Goal: Task Accomplishment & Management: Manage account settings

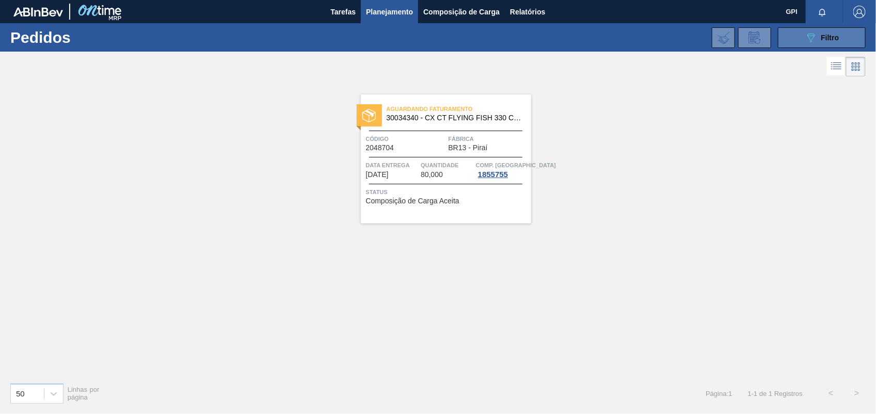
click at [855, 42] on button "089F7B8B-B2A5-4AFE-B5C0-19BA573D28AC Filtro" at bounding box center [822, 37] width 88 height 21
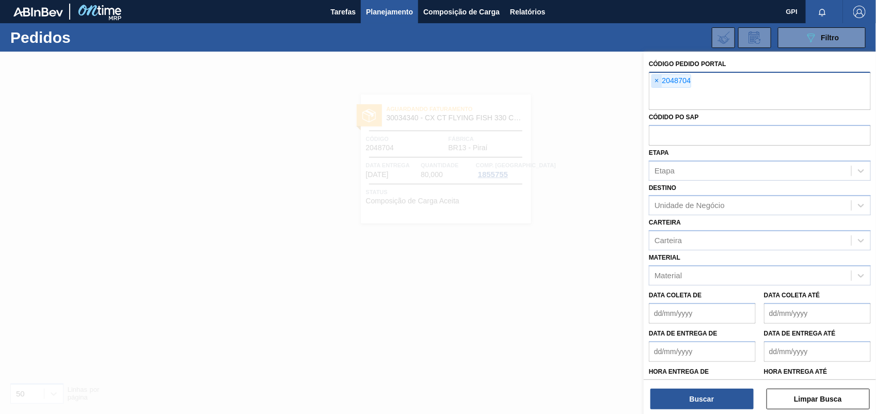
click at [654, 86] on span "×" at bounding box center [657, 81] width 10 height 12
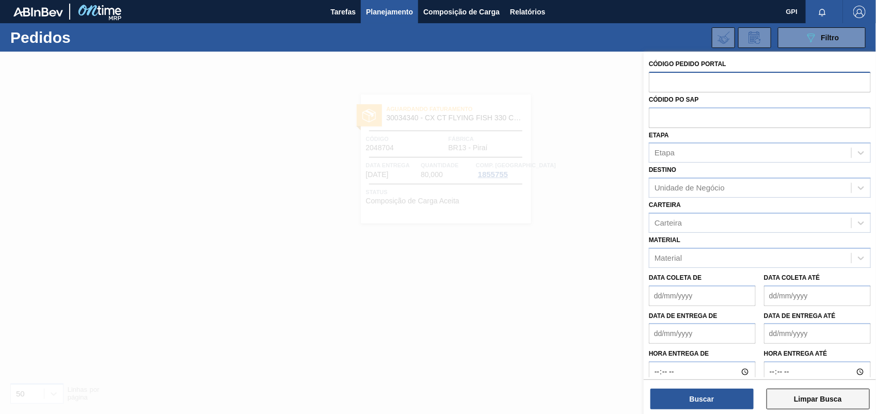
click at [858, 400] on button "Limpar Busca" at bounding box center [818, 399] width 103 height 21
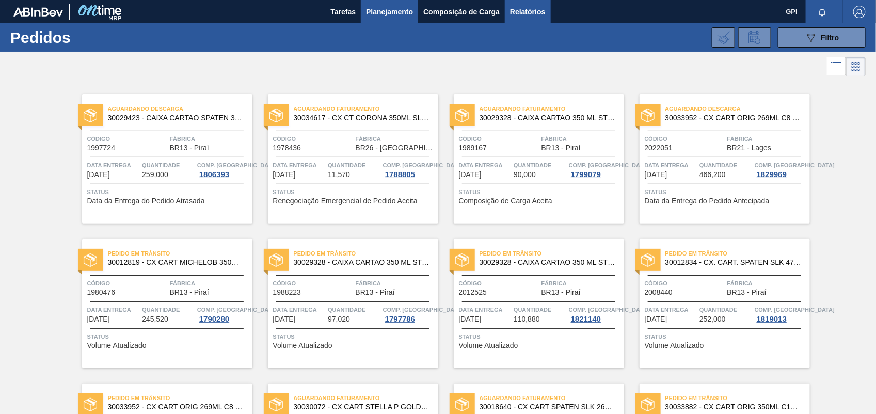
click at [531, 6] on span "Relatórios" at bounding box center [527, 12] width 35 height 12
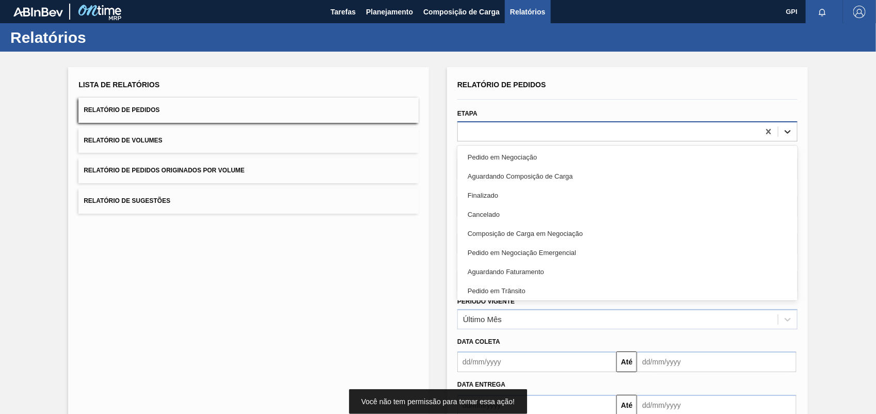
click at [780, 128] on div at bounding box center [788, 131] width 19 height 19
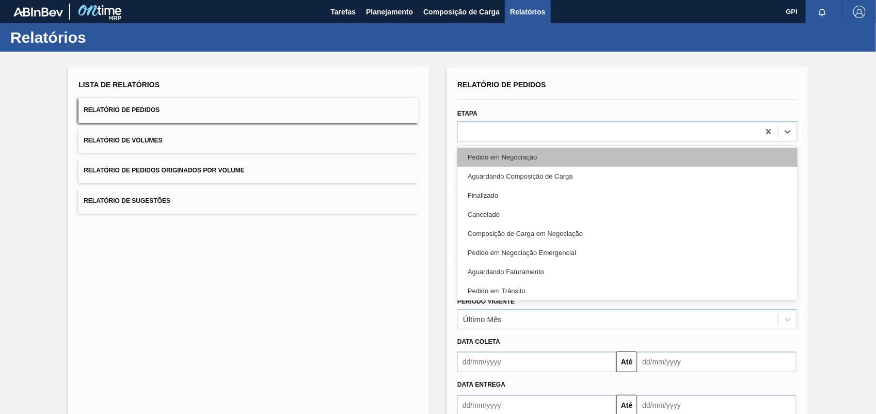
click at [517, 153] on div "Pedido em Negociação" at bounding box center [628, 157] width 340 height 19
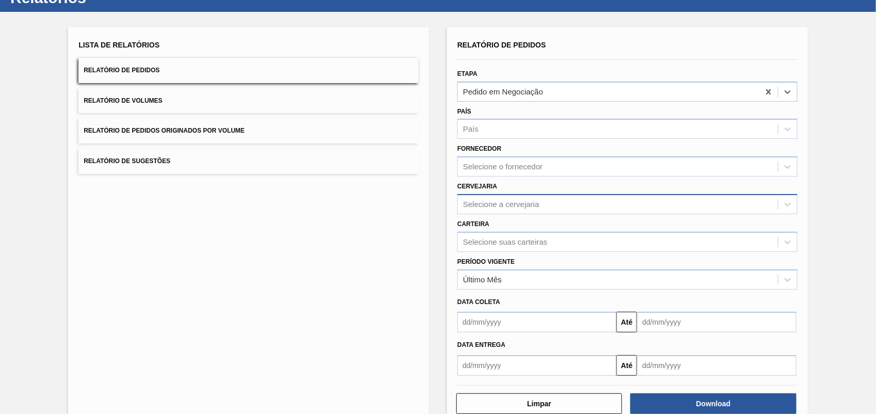
scroll to position [62, 0]
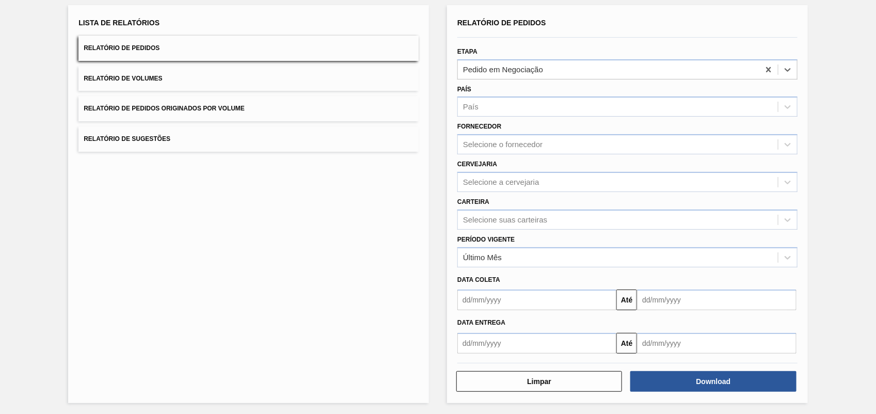
click at [712, 391] on div "Download" at bounding box center [714, 381] width 174 height 23
click at [710, 385] on button "Download" at bounding box center [714, 381] width 166 height 21
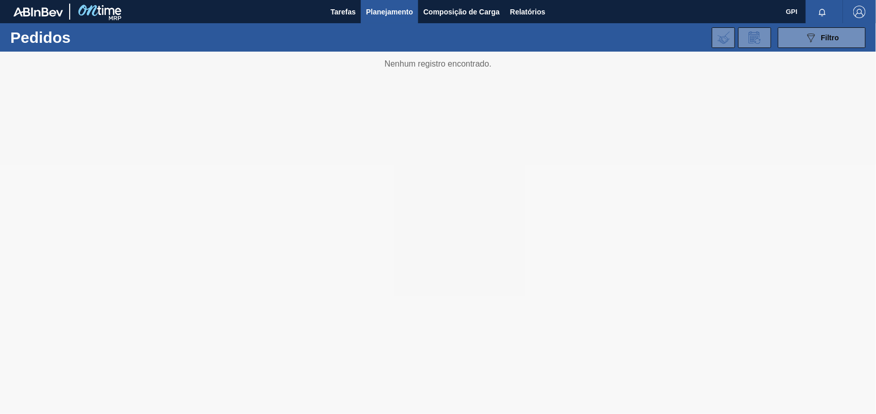
click at [399, 6] on span "Planejamento" at bounding box center [389, 12] width 47 height 12
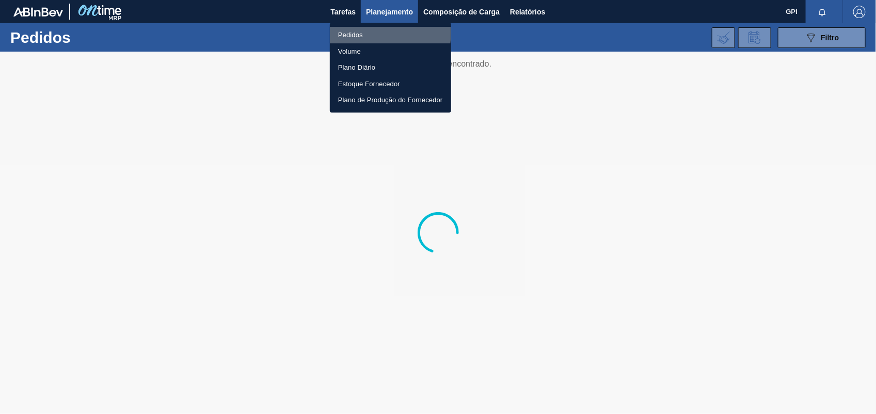
click at [372, 33] on li "Pedidos" at bounding box center [390, 35] width 121 height 17
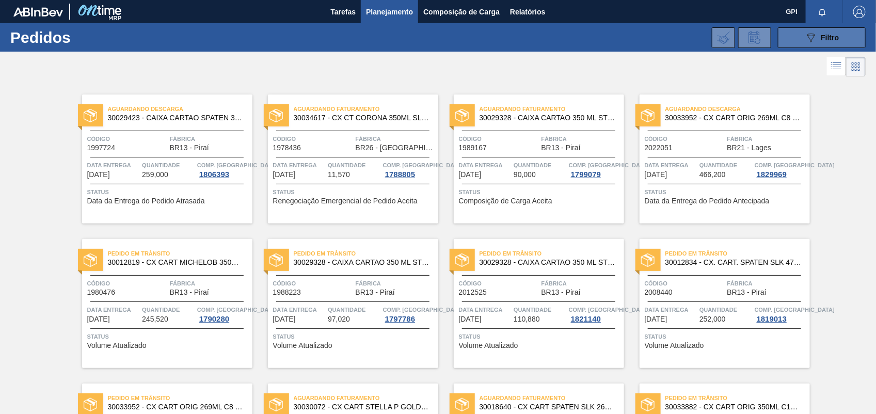
click at [814, 39] on icon "089F7B8B-B2A5-4AFE-B5C0-19BA573D28AC" at bounding box center [811, 38] width 12 height 12
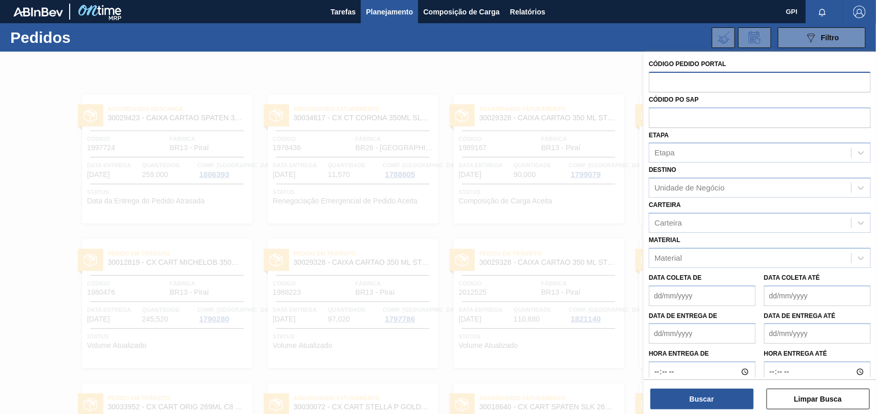
click at [685, 86] on input "text" at bounding box center [760, 82] width 222 height 20
paste input "2050218"
type input "2050218"
click at [665, 411] on div "Código Pedido Portal Códido PO SAP Etapa Etapa Destino Unidade de Negócio Carte…" at bounding box center [760, 234] width 232 height 365
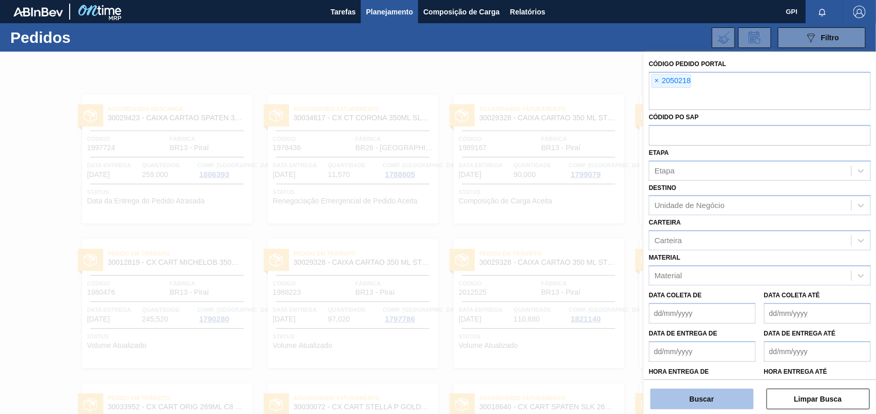
click at [702, 398] on button "Buscar" at bounding box center [702, 399] width 103 height 21
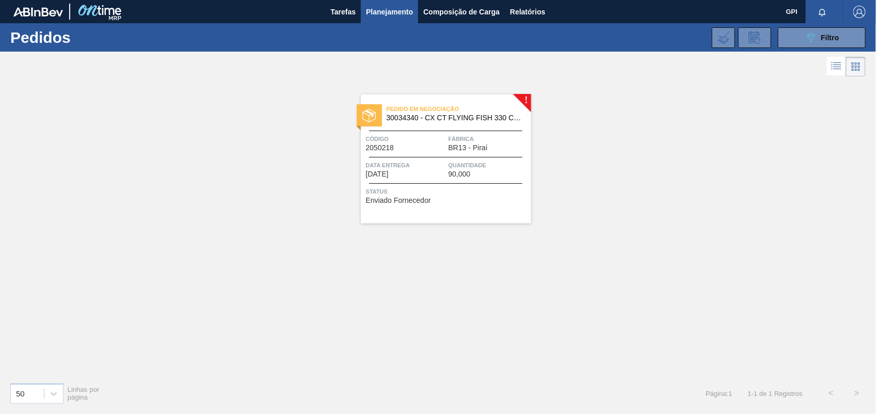
click at [434, 127] on div "Pedido em Negociação 30034340 - CX CT FLYING FISH 330 C6 VERDE Código 2050218 F…" at bounding box center [446, 159] width 170 height 129
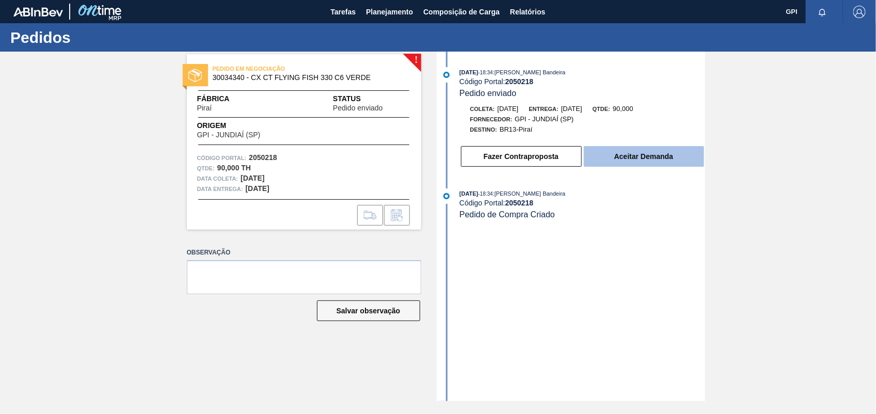
click at [689, 159] on button "Aceitar Demanda" at bounding box center [644, 156] width 120 height 21
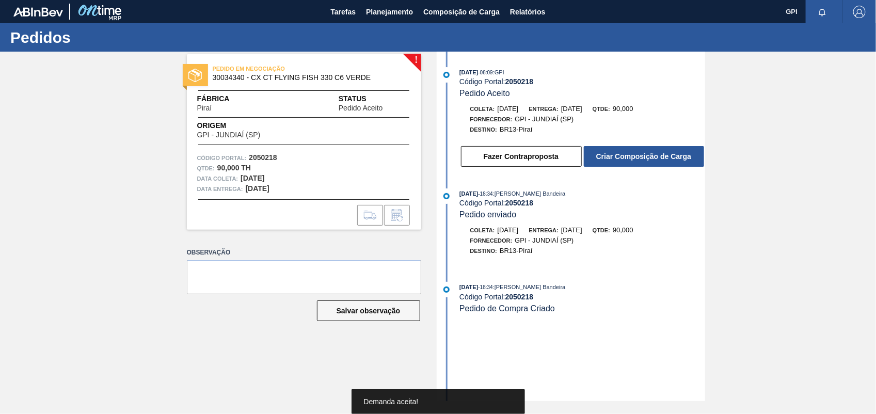
click at [689, 159] on button "Criar Composição de Carga" at bounding box center [644, 156] width 120 height 21
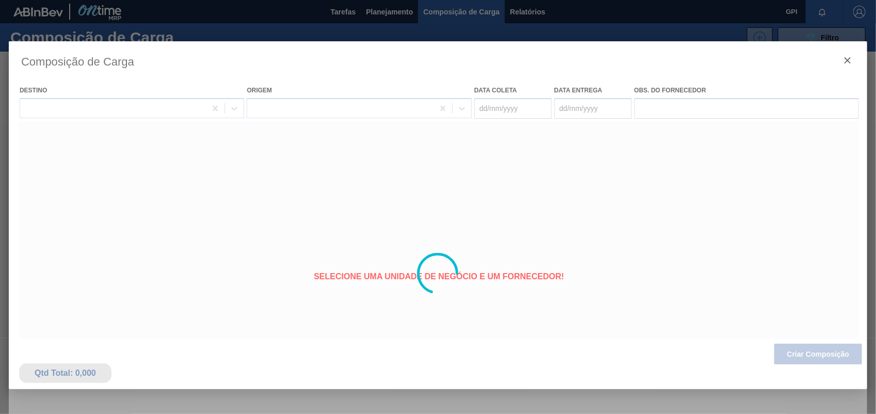
type coleta "27/10/2025"
type Entrega "28/10/2025"
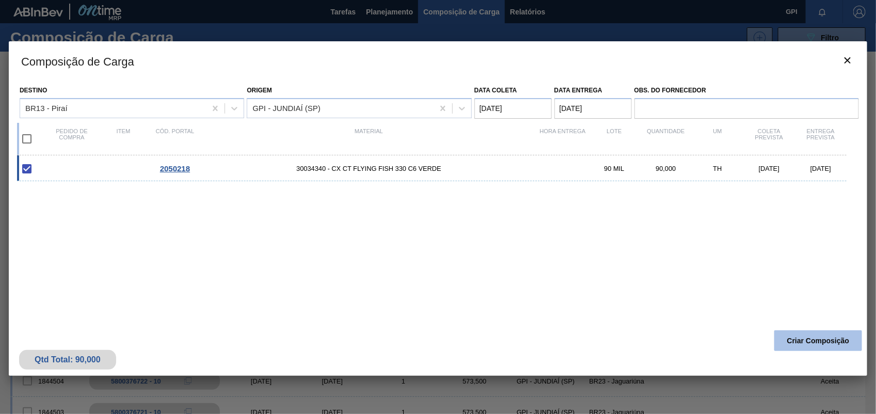
click at [847, 342] on button "Criar Composição" at bounding box center [819, 341] width 88 height 21
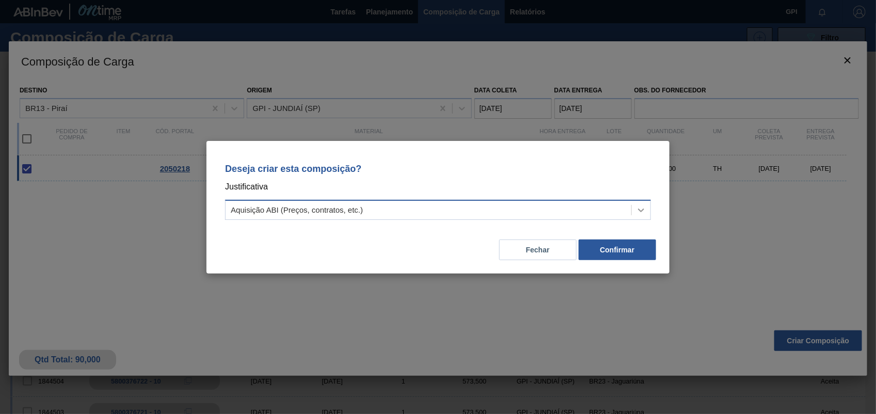
click at [645, 210] on icon at bounding box center [641, 210] width 10 height 10
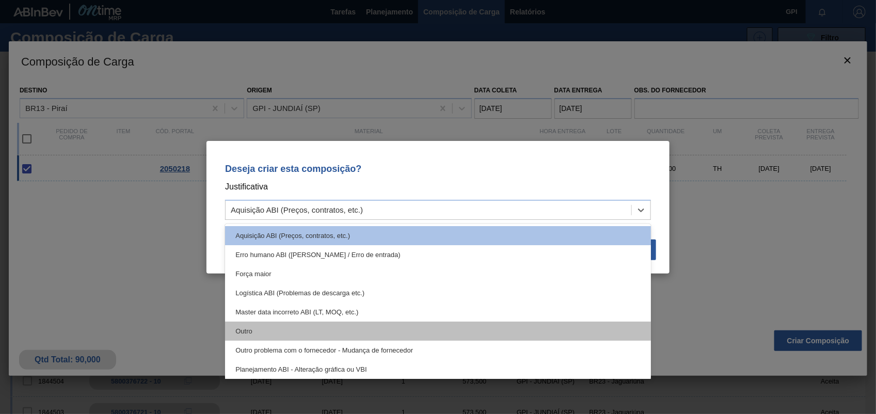
click at [252, 331] on div "Outro" at bounding box center [438, 331] width 426 height 19
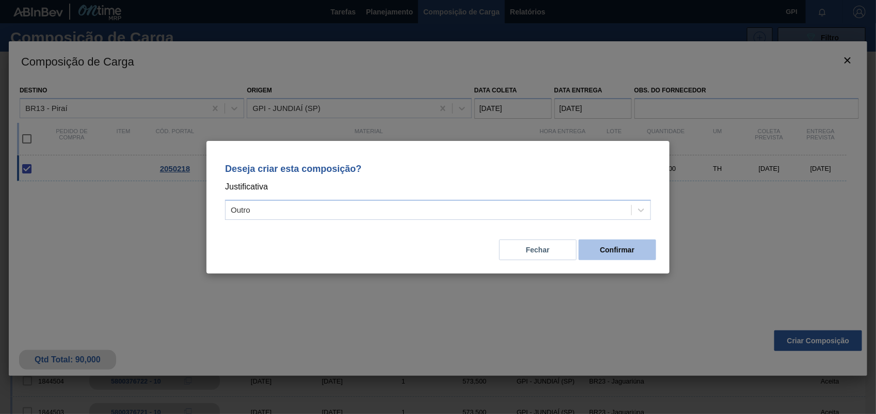
click at [612, 248] on button "Confirmar" at bounding box center [617, 250] width 77 height 21
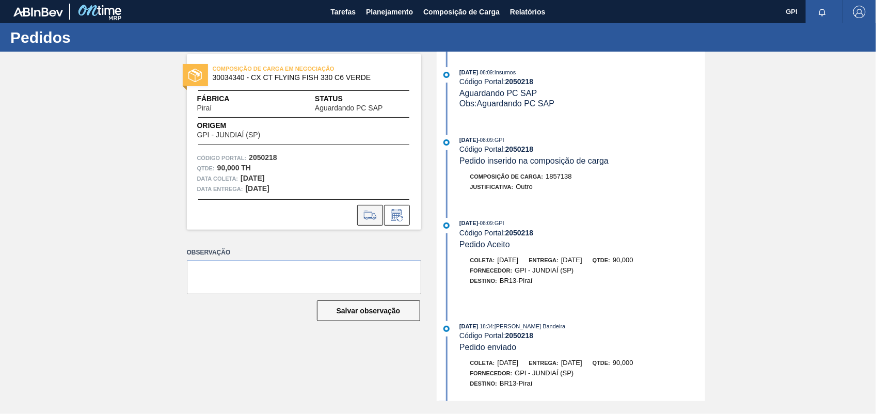
click at [373, 221] on icon at bounding box center [370, 215] width 17 height 12
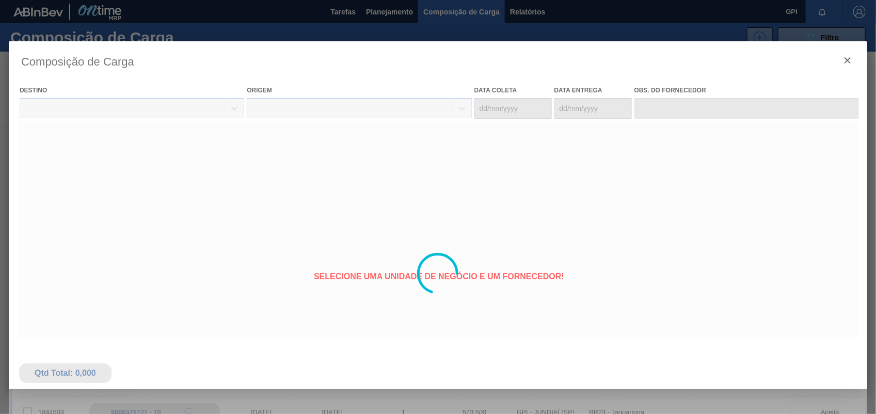
type coleta "27/10/2025"
type Entrega "28/10/2025"
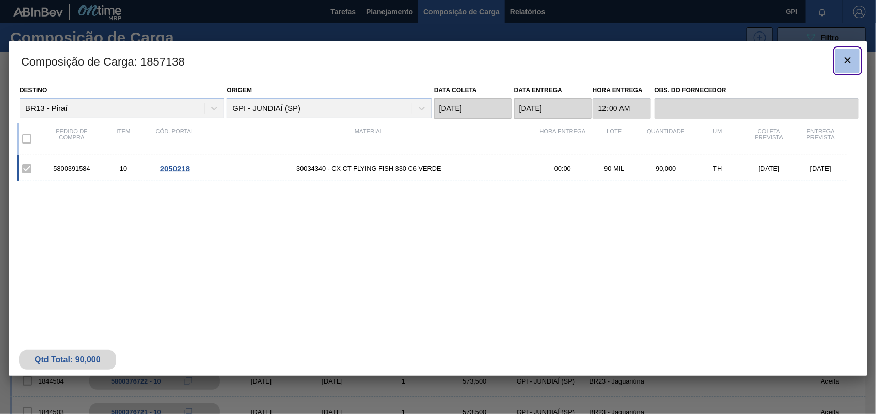
click at [854, 58] on icon "botão de ícone" at bounding box center [848, 60] width 12 height 12
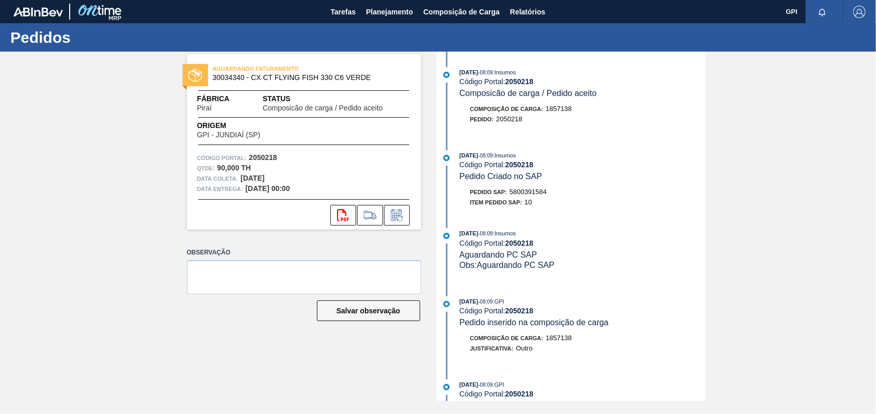
click at [542, 192] on span "5800391584" at bounding box center [528, 192] width 37 height 8
copy span "5800391584"
click at [696, 191] on div "Pedido SAP: 5800391584" at bounding box center [582, 192] width 245 height 10
click at [261, 155] on strong "2050218" at bounding box center [263, 157] width 28 height 8
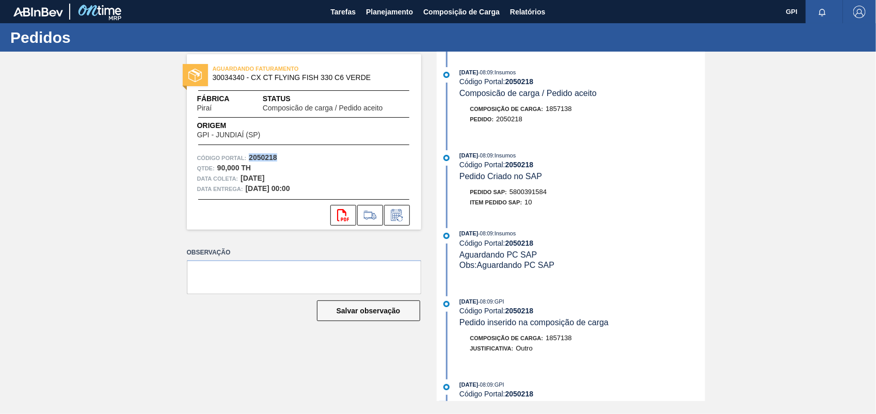
click at [261, 155] on strong "2050218" at bounding box center [263, 157] width 28 height 8
copy strong "2050218"
click at [341, 209] on icon "svg{fill:#ff0000}" at bounding box center [343, 215] width 12 height 12
click at [823, 142] on div "AGUARDANDO FATURAMENTO 30034340 - CX CT FLYING FISH 330 C6 VERDE Fábrica Piraí …" at bounding box center [438, 227] width 876 height 350
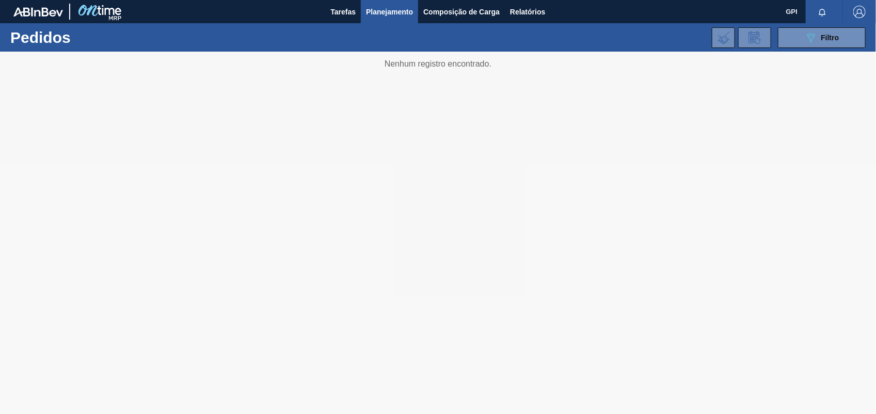
click at [809, 48] on div "089F7B8B-B2A5-4AFE-B5C0-19BA573D28AC Filtro Código Pedido Portal × 2050218 Códi…" at bounding box center [517, 37] width 710 height 31
click at [801, 42] on button "089F7B8B-B2A5-4AFE-B5C0-19BA573D28AC Filtro" at bounding box center [822, 37] width 88 height 21
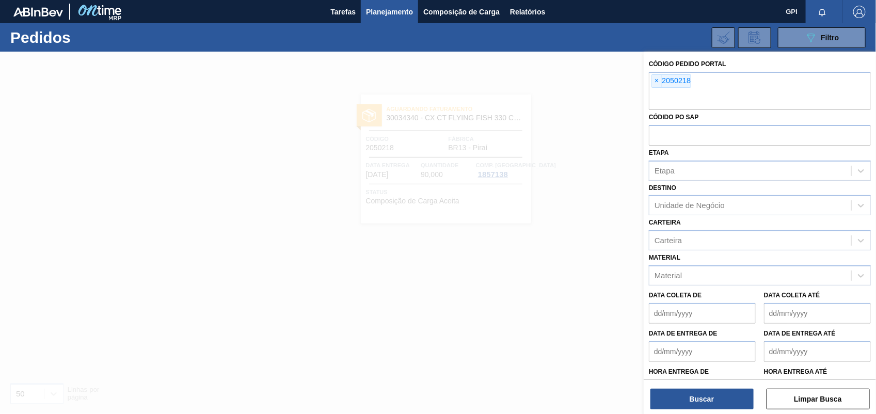
click at [656, 82] on span "×" at bounding box center [657, 81] width 10 height 12
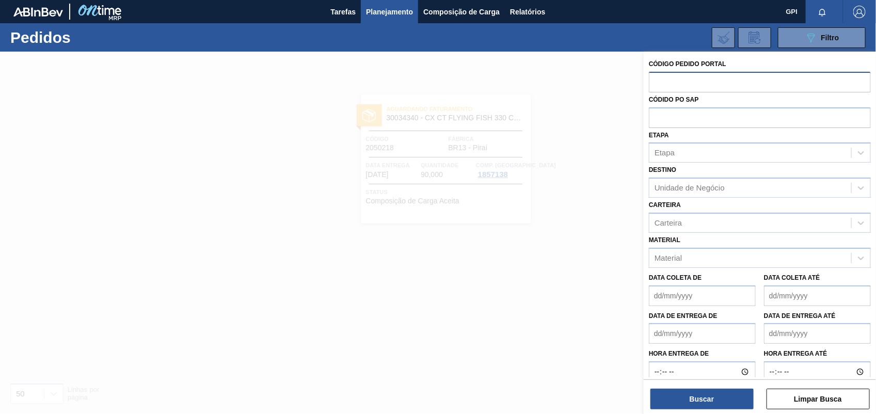
paste input "2050219"
type input "2050219"
click at [705, 393] on button "Buscar" at bounding box center [702, 399] width 103 height 21
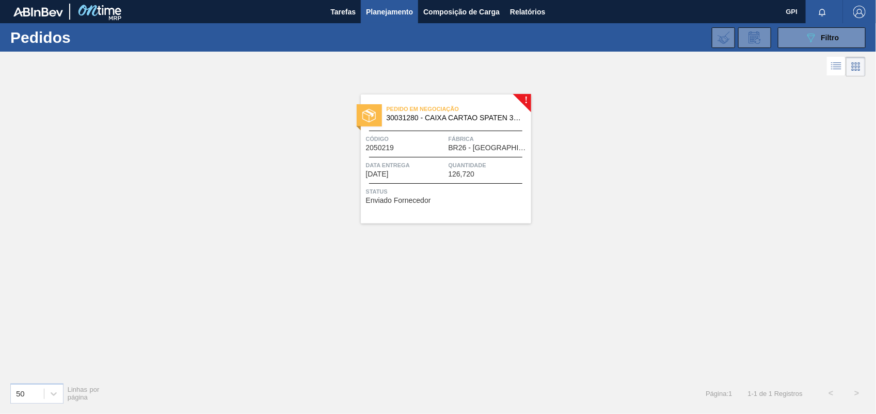
click at [434, 145] on div "Código 2050219" at bounding box center [406, 143] width 80 height 18
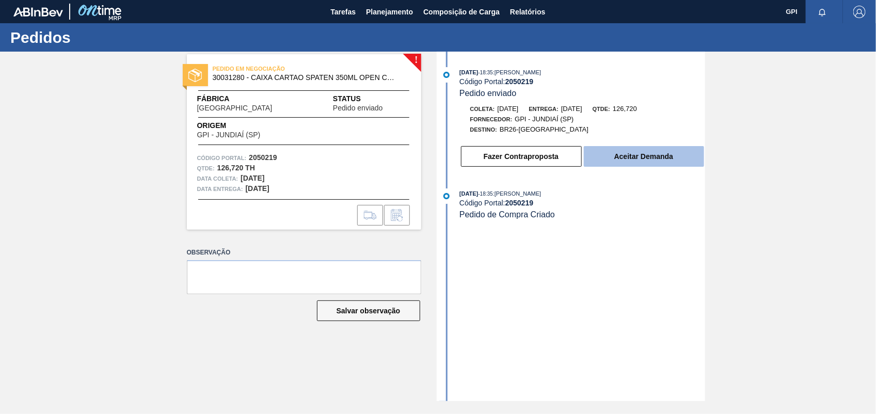
click at [665, 166] on button "Aceitar Demanda" at bounding box center [644, 156] width 120 height 21
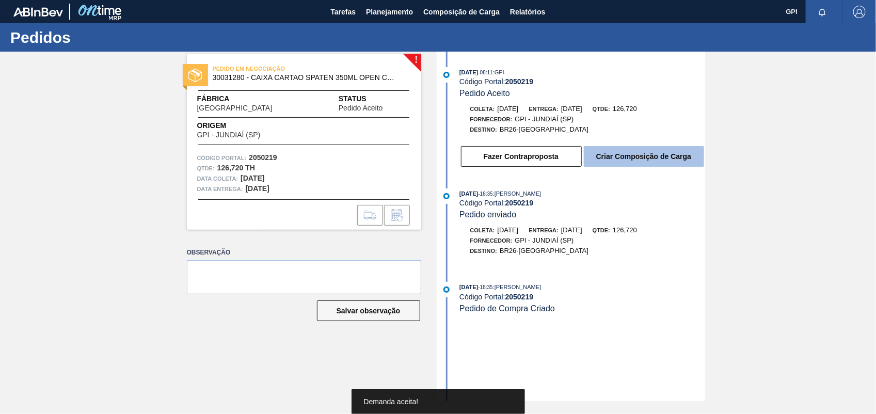
click at [682, 158] on button "Criar Composição de Carga" at bounding box center [644, 156] width 120 height 21
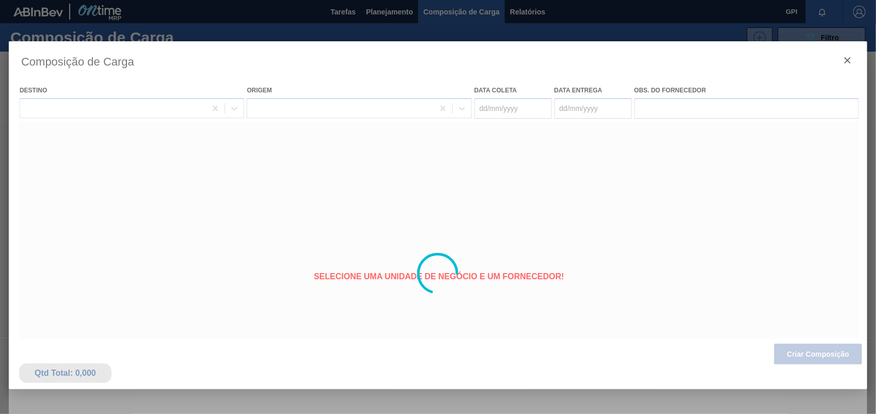
type coleta "09/11/2025"
type Entrega "[DATE]"
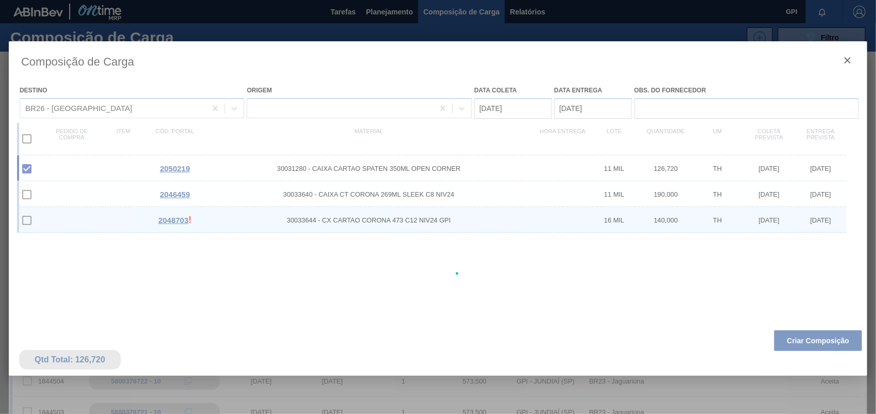
click at [826, 347] on div at bounding box center [438, 273] width 859 height 465
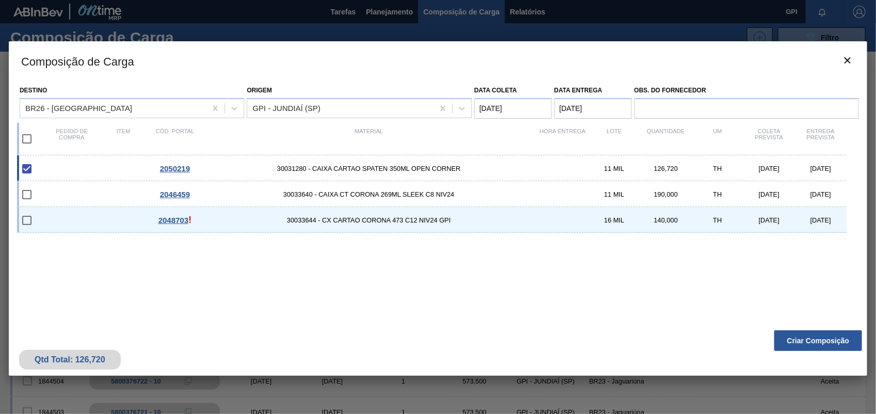
click at [826, 345] on button "Criar Composição" at bounding box center [819, 341] width 88 height 21
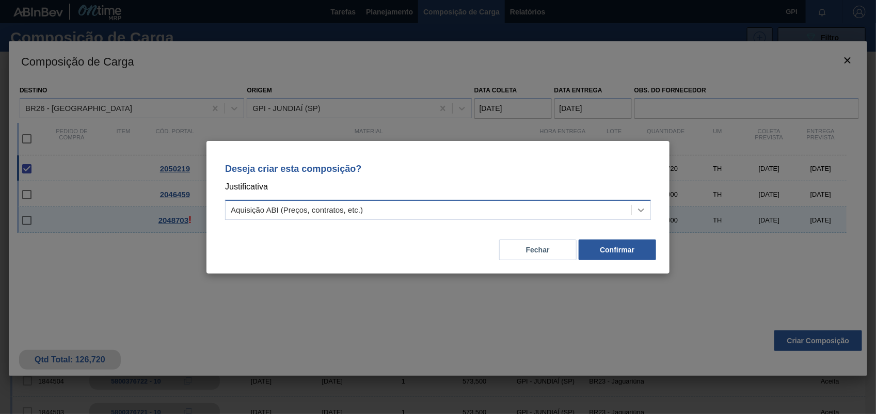
click at [642, 212] on icon at bounding box center [641, 210] width 10 height 10
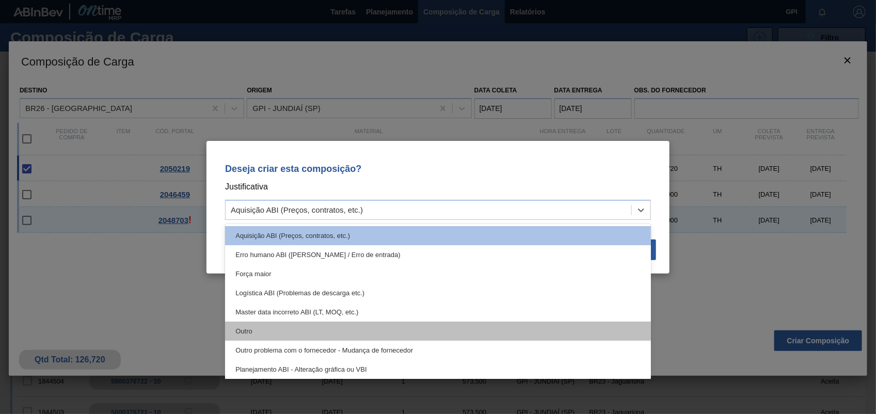
click at [261, 332] on div "Outro" at bounding box center [438, 331] width 426 height 19
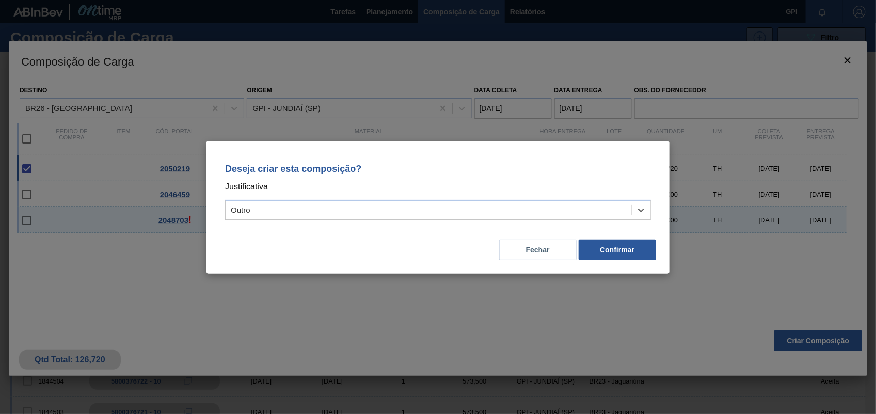
click at [599, 238] on div "Fechar Confirmar" at bounding box center [438, 243] width 438 height 35
click at [596, 242] on button "Confirmar" at bounding box center [617, 250] width 77 height 21
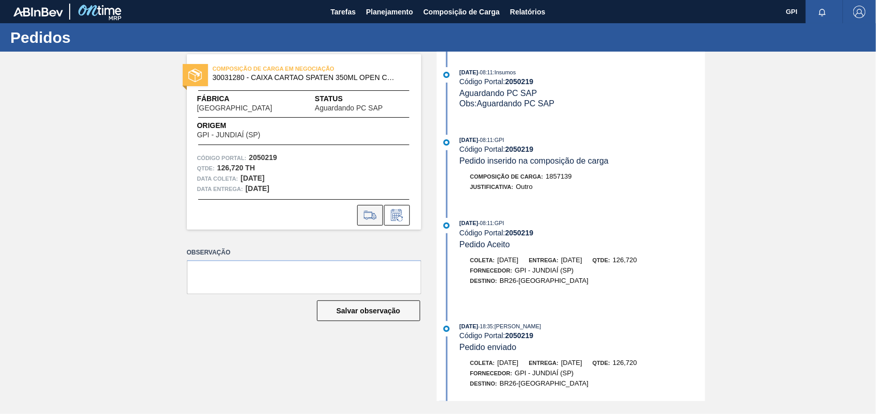
click at [370, 209] on icon at bounding box center [370, 215] width 17 height 12
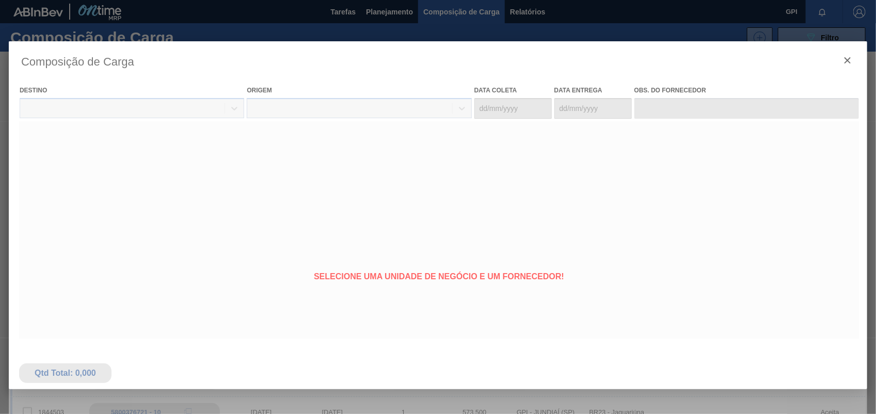
type coleta "09/11/2025"
type Entrega "[DATE]"
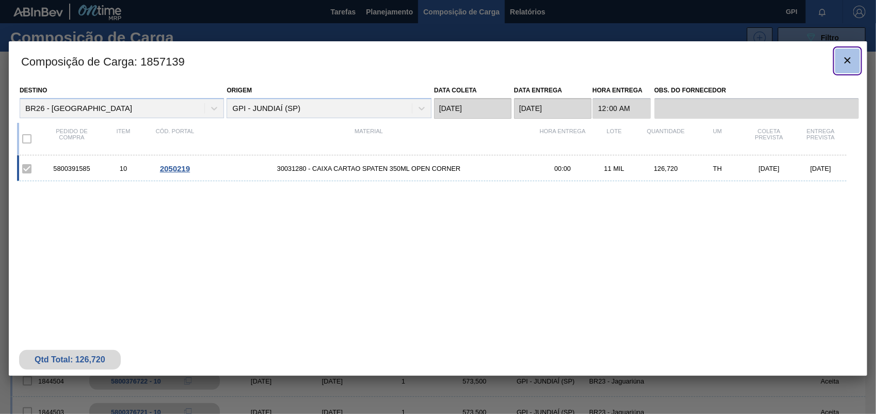
click at [853, 58] on icon "botão de ícone" at bounding box center [848, 60] width 12 height 12
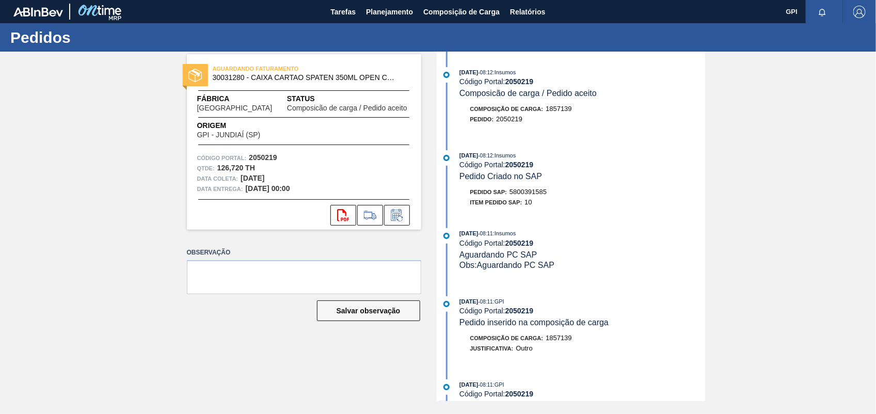
click at [536, 192] on span "5800391585" at bounding box center [528, 192] width 37 height 8
copy span "5800391585"
click at [274, 156] on strong "2050219" at bounding box center [263, 157] width 28 height 8
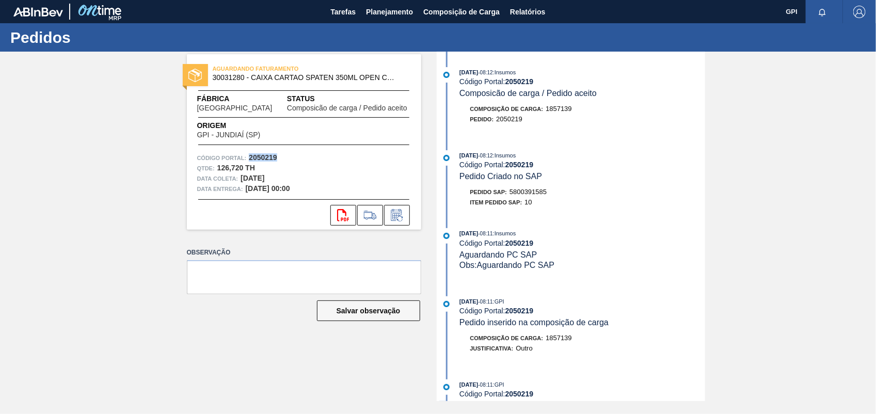
copy strong "2050219"
click at [339, 212] on icon "svg{fill:#ff0000}" at bounding box center [343, 215] width 12 height 12
click at [819, 190] on div "AGUARDANDO FATURAMENTO 30031280 - CAIXA CARTAO SPATEN 350ML OPEN CORNER Fábrica…" at bounding box center [438, 227] width 876 height 350
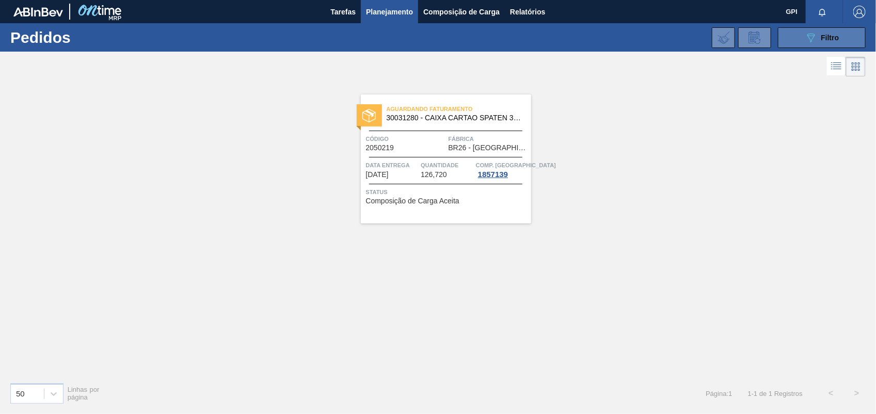
click at [809, 32] on icon "089F7B8B-B2A5-4AFE-B5C0-19BA573D28AC" at bounding box center [811, 38] width 12 height 12
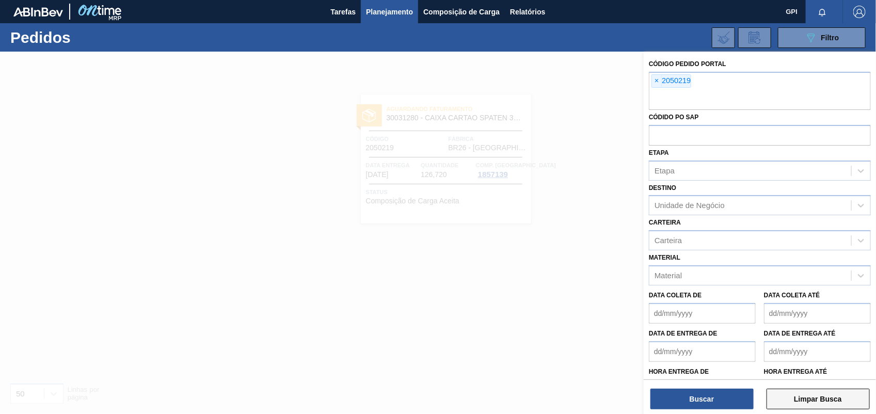
click at [789, 391] on button "Limpar Busca" at bounding box center [818, 399] width 103 height 21
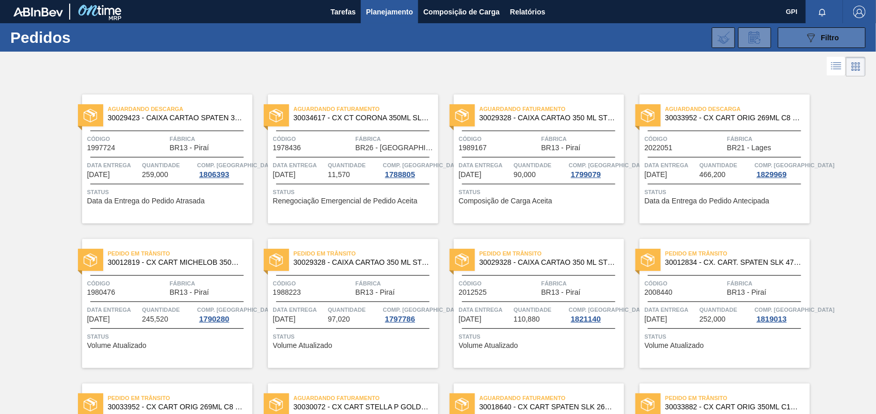
click at [824, 37] on span "Filtro" at bounding box center [831, 38] width 18 height 8
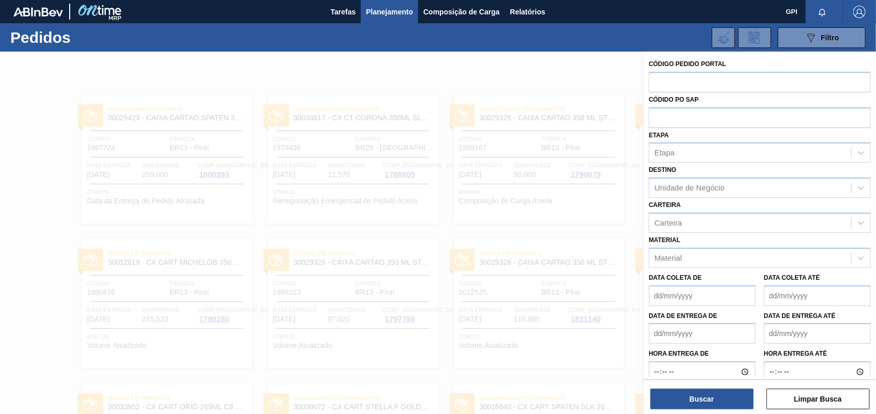
drag, startPoint x: 475, startPoint y: 57, endPoint x: 468, endPoint y: 57, distance: 6.7
click at [468, 57] on div at bounding box center [438, 259] width 876 height 414
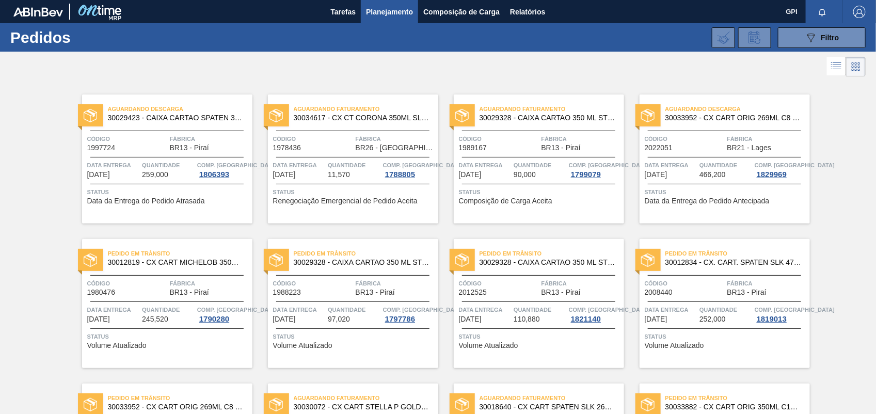
drag, startPoint x: 811, startPoint y: 39, endPoint x: 749, endPoint y: 57, distance: 64.7
click at [811, 39] on icon "089F7B8B-B2A5-4AFE-B5C0-19BA573D28AC" at bounding box center [811, 38] width 12 height 12
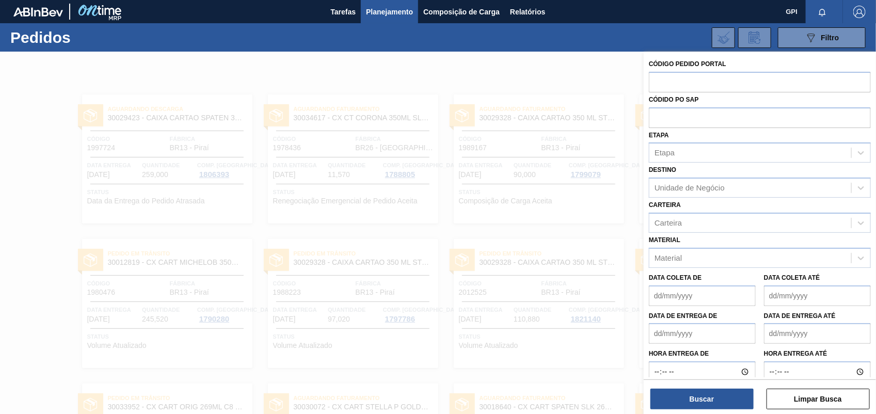
click at [587, 355] on div at bounding box center [438, 259] width 876 height 414
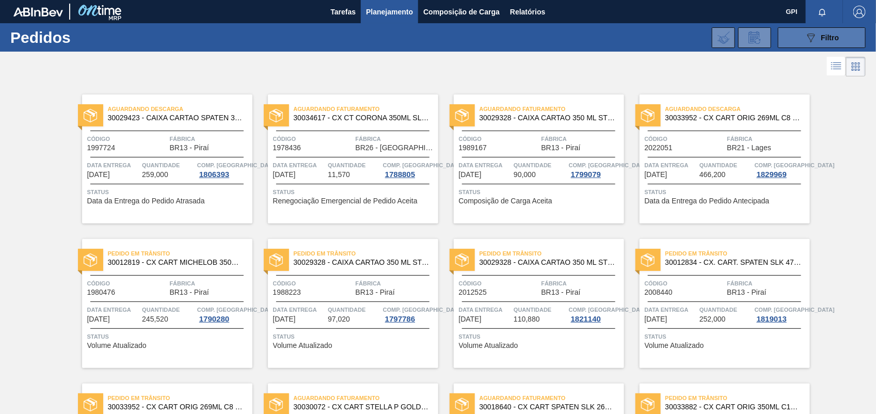
drag, startPoint x: 807, startPoint y: 35, endPoint x: 799, endPoint y: 37, distance: 7.5
click at [808, 35] on icon at bounding box center [812, 38] width 8 height 9
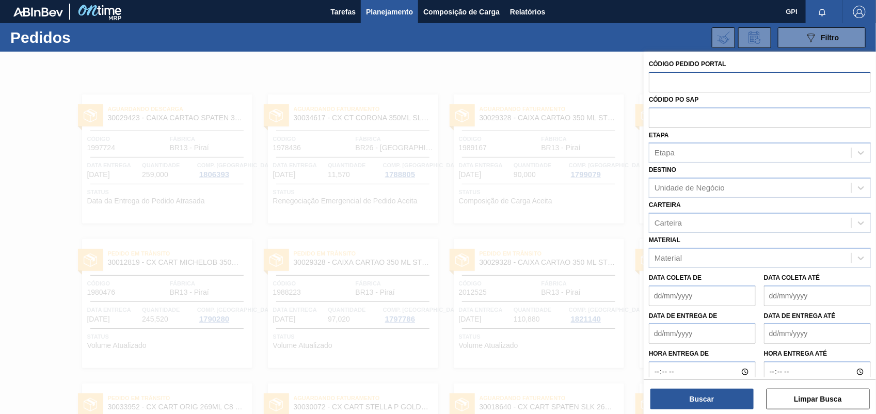
click at [669, 74] on input "text" at bounding box center [760, 82] width 222 height 20
paste input "2048704"
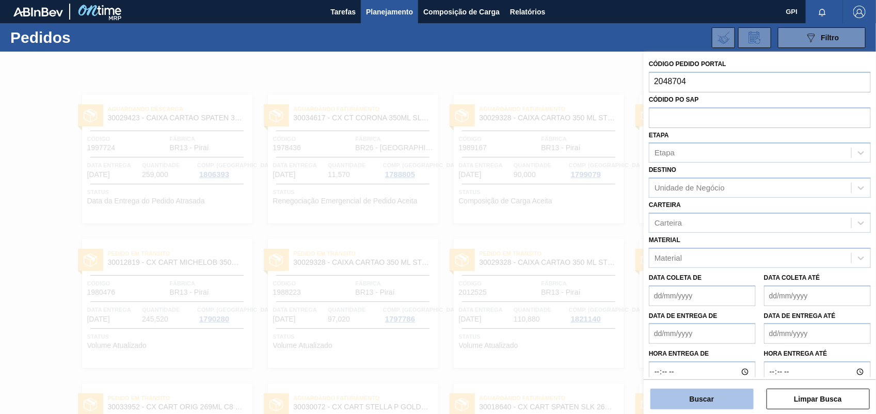
type input "2048704"
click at [664, 396] on button "Buscar" at bounding box center [702, 399] width 103 height 21
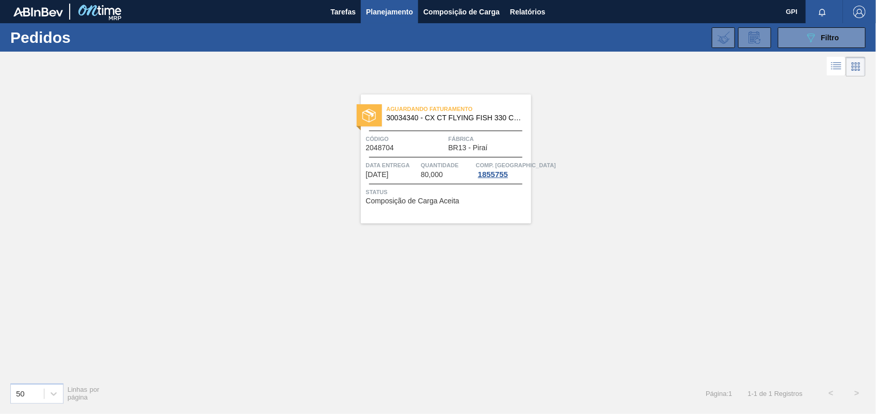
click at [416, 140] on span "Código" at bounding box center [406, 139] width 80 height 10
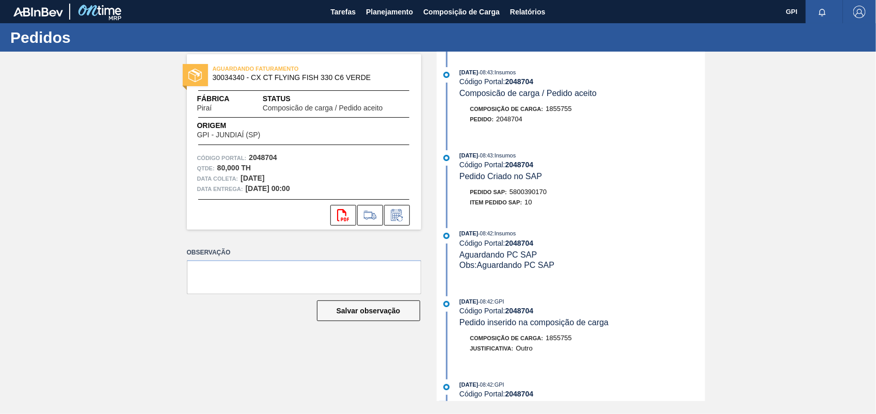
click at [244, 162] on span "Código Portal:" at bounding box center [222, 158] width 50 height 10
click at [255, 159] on strong "2048704" at bounding box center [263, 157] width 28 height 8
copy strong "2048704"
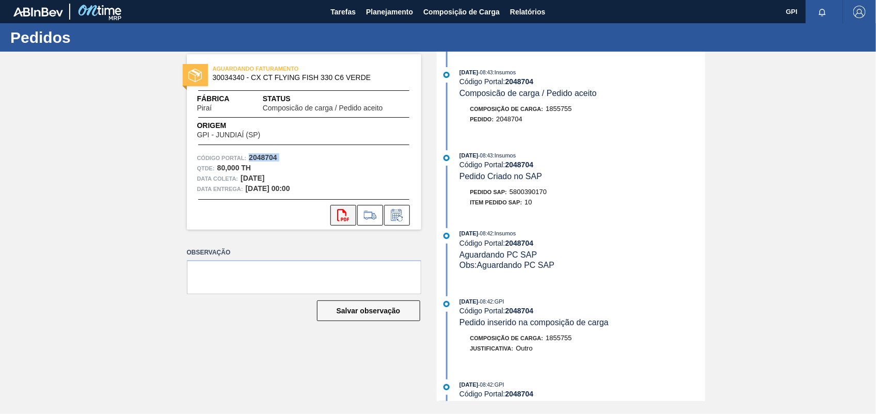
click at [345, 223] on button "svg{fill:#ff0000}" at bounding box center [344, 215] width 26 height 21
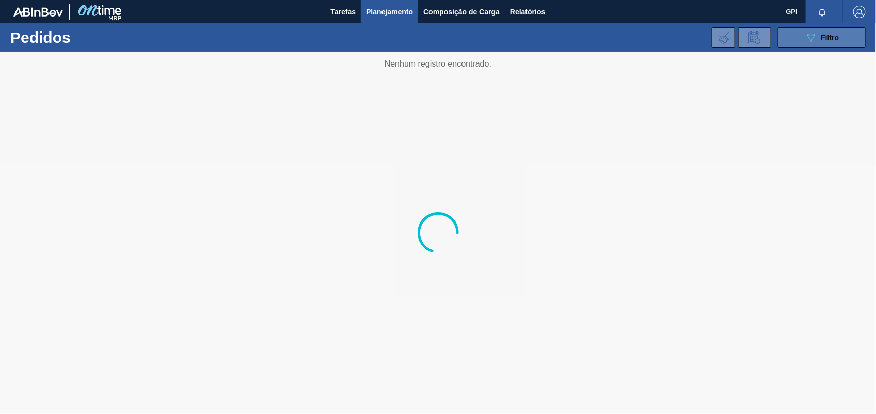
click at [840, 34] on button "089F7B8B-B2A5-4AFE-B5C0-19BA573D28AC Filtro" at bounding box center [822, 37] width 88 height 21
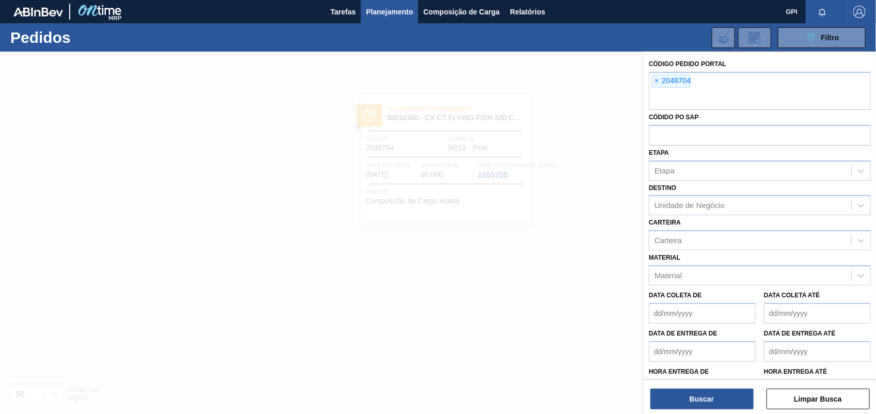
click at [658, 81] on span "×" at bounding box center [657, 81] width 10 height 12
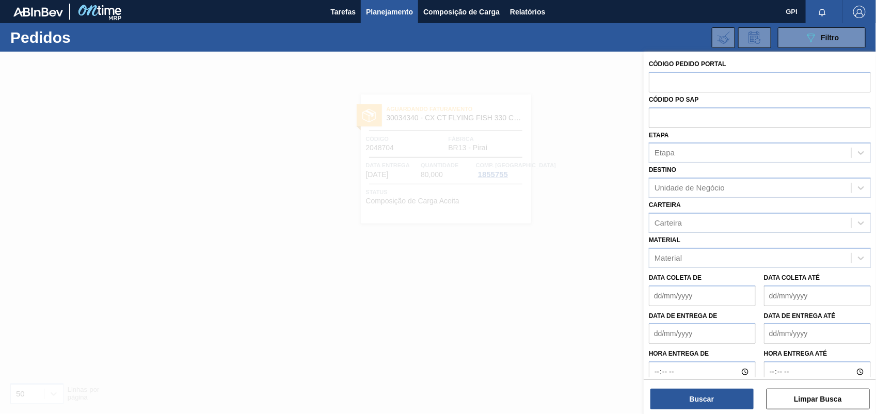
paste input "2043753"
type input "2043753"
click at [726, 409] on button "Buscar" at bounding box center [702, 399] width 103 height 21
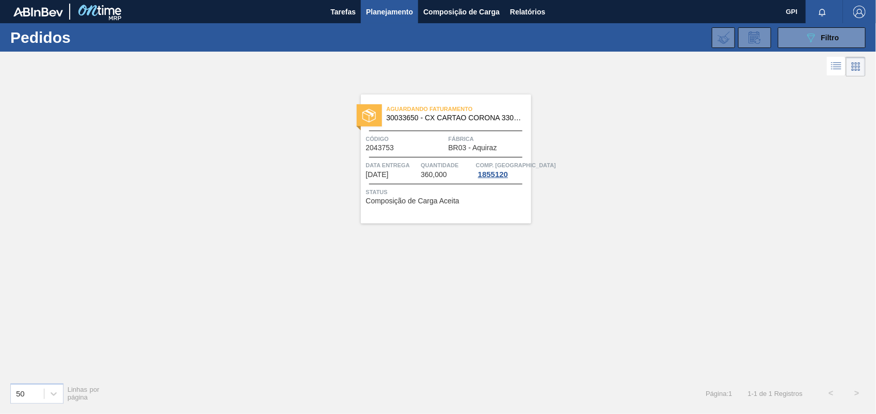
click at [392, 135] on span "Código" at bounding box center [406, 139] width 80 height 10
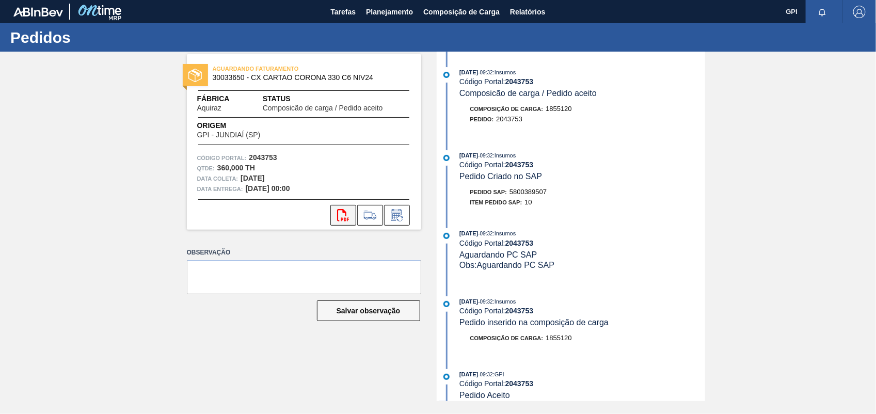
click at [341, 215] on icon "svg{fill:#ff0000}" at bounding box center [343, 215] width 12 height 12
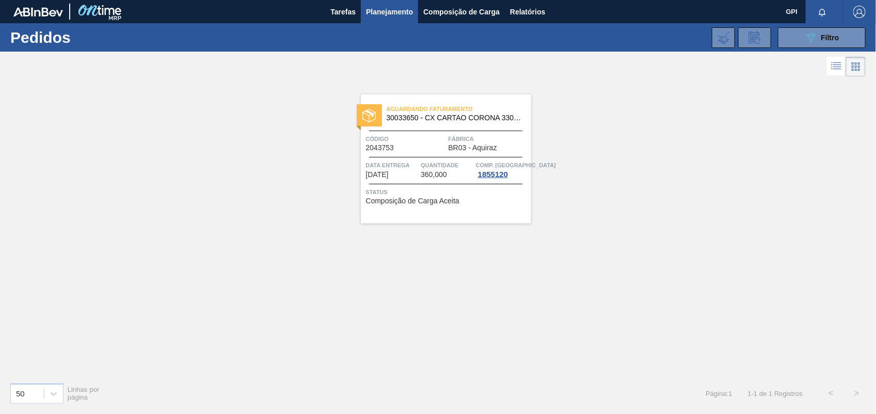
click at [483, 132] on div "Aguardando Faturamento 30033650 - CX CARTAO CORONA 330 C6 NIV24 Código 2043753 …" at bounding box center [446, 159] width 170 height 129
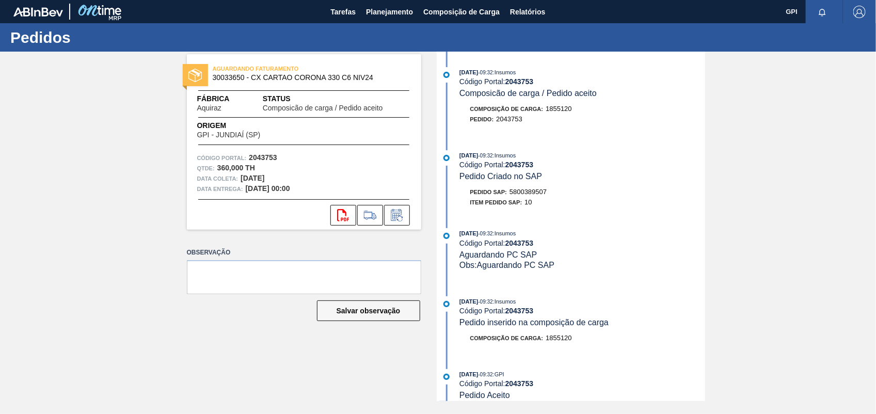
click at [261, 158] on strong "2043753" at bounding box center [263, 157] width 28 height 8
copy strong "2043753"
click at [334, 215] on button "svg{fill:#ff0000}" at bounding box center [344, 215] width 26 height 21
